Goal: Transaction & Acquisition: Purchase product/service

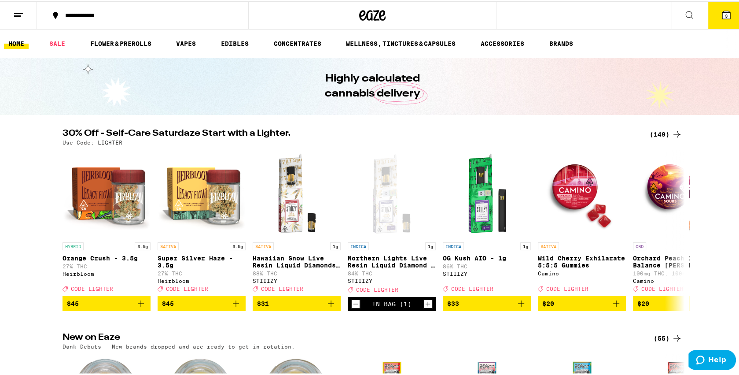
click at [727, 13] on button "3" at bounding box center [726, 13] width 37 height 27
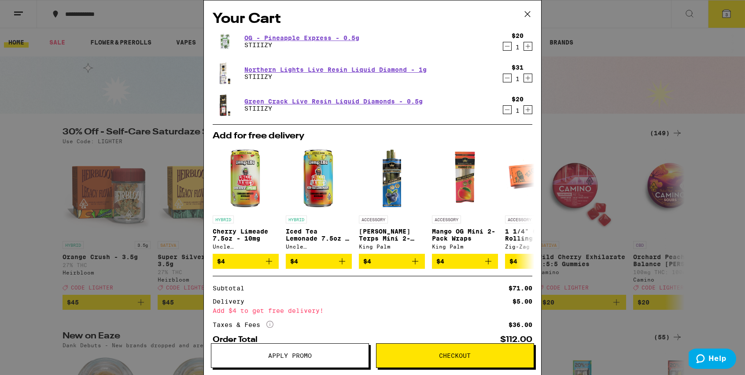
click at [313, 358] on span "Apply Promo" at bounding box center [289, 355] width 157 height 6
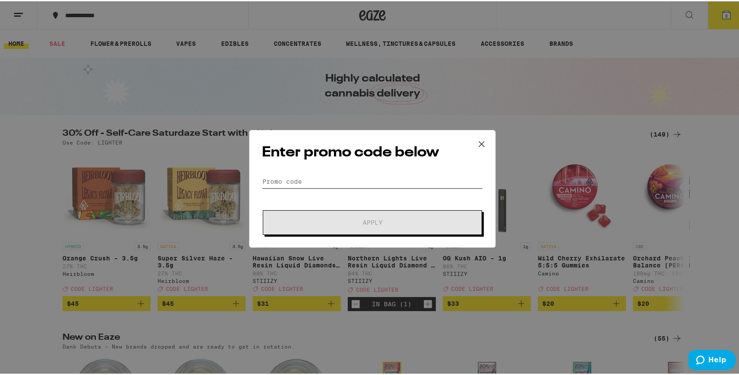
click at [327, 177] on input "Promo Code" at bounding box center [372, 179] width 221 height 13
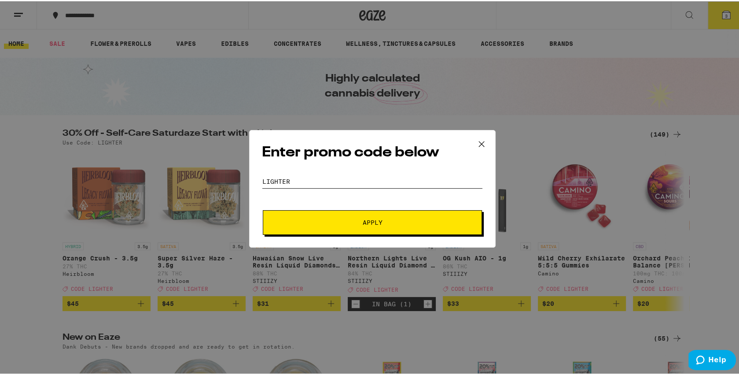
type input "lighter"
click at [330, 221] on span "Apply" at bounding box center [372, 221] width 158 height 6
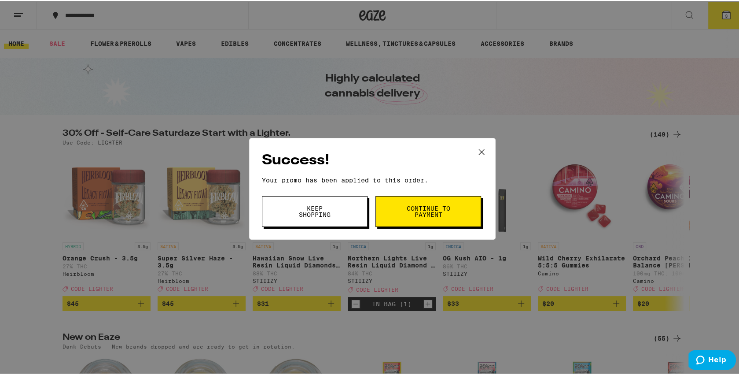
click at [441, 212] on span "Continue to payment" at bounding box center [428, 210] width 45 height 12
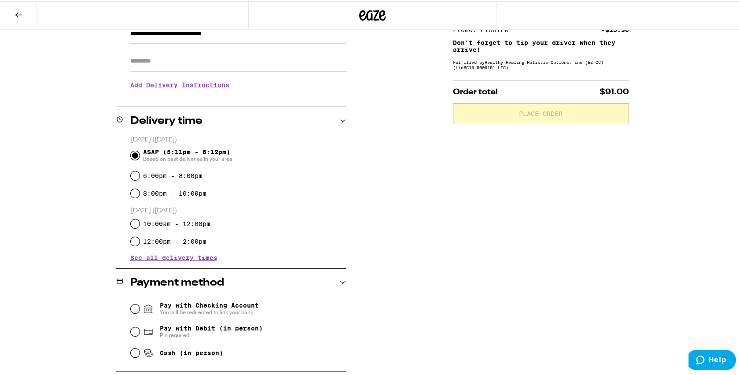
scroll to position [155, 0]
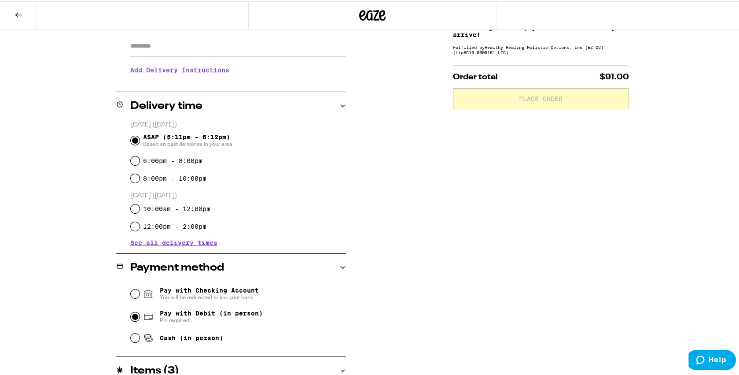
click at [131, 319] on input "Pay with Debit (in person) Pin required" at bounding box center [135, 315] width 9 height 9
radio input "true"
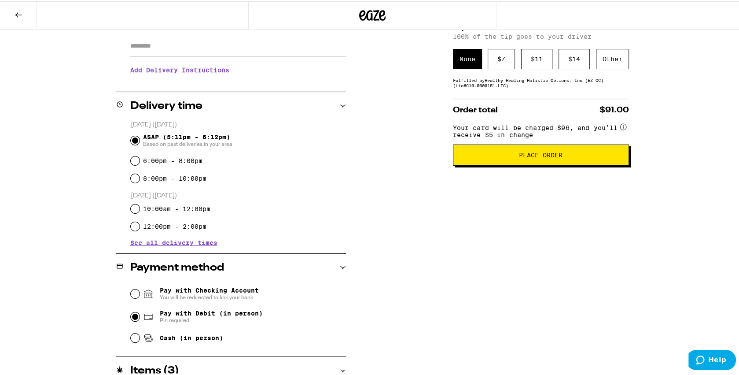
click at [570, 163] on button "Place Order" at bounding box center [541, 153] width 176 height 21
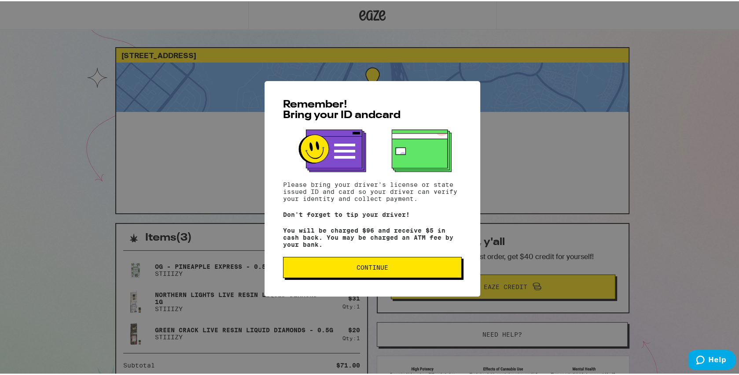
click at [342, 273] on button "Continue" at bounding box center [372, 265] width 179 height 21
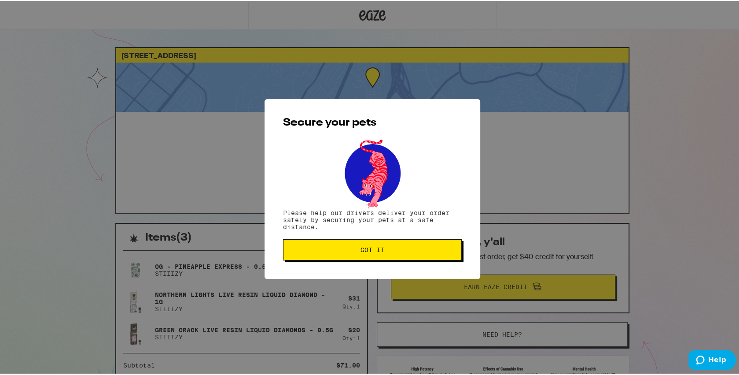
click at [350, 248] on span "Got it" at bounding box center [373, 248] width 164 height 6
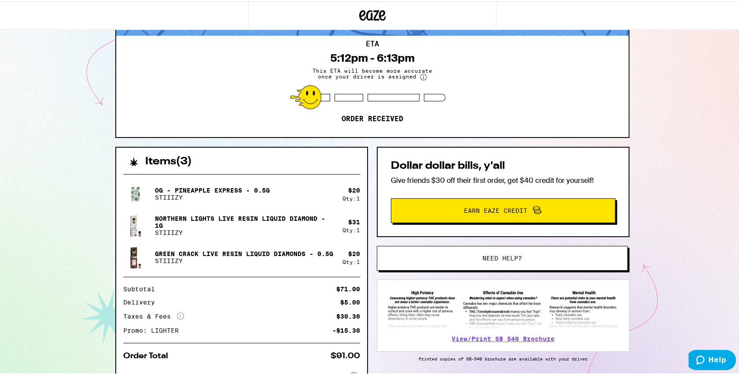
scroll to position [39, 0]
